Goal: Task Accomplishment & Management: Complete application form

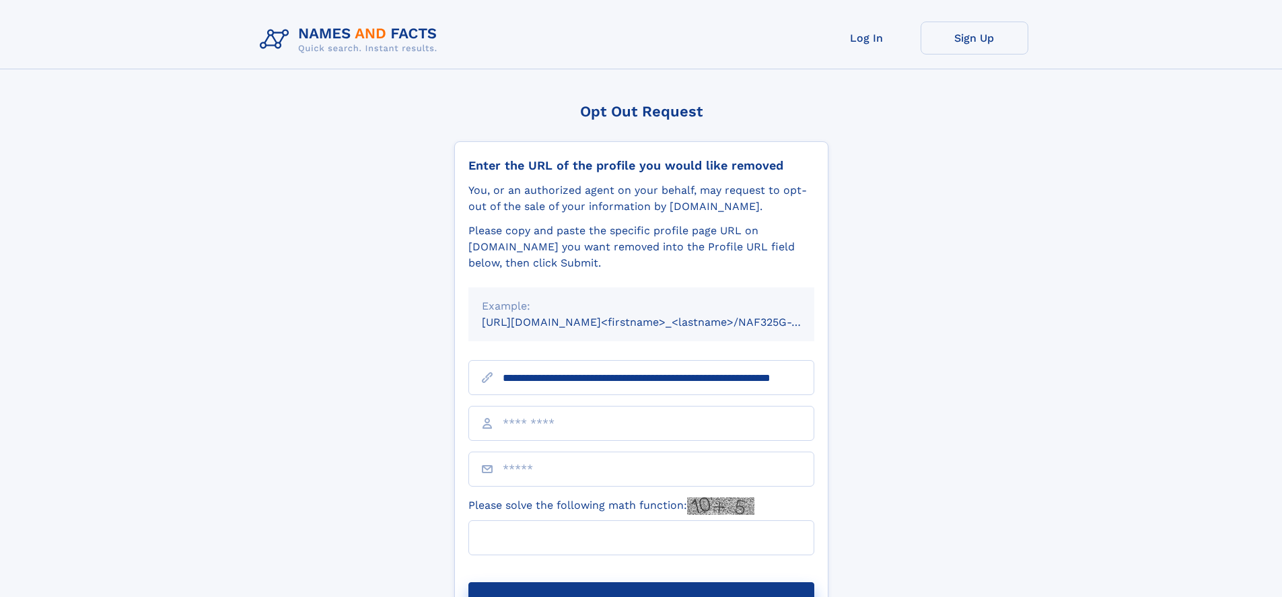
scroll to position [0, 98]
type input "**********"
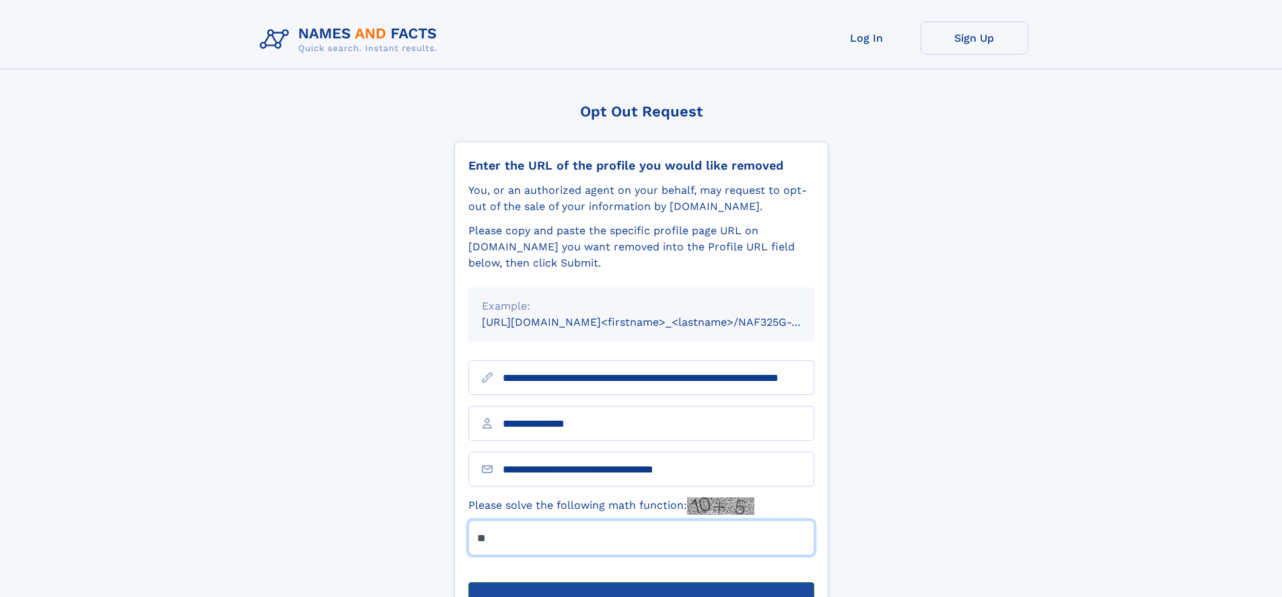
type input "**"
click at [640, 582] on button "Submit Opt Out Request" at bounding box center [641, 603] width 346 height 43
